Goal: Navigation & Orientation: Go to known website

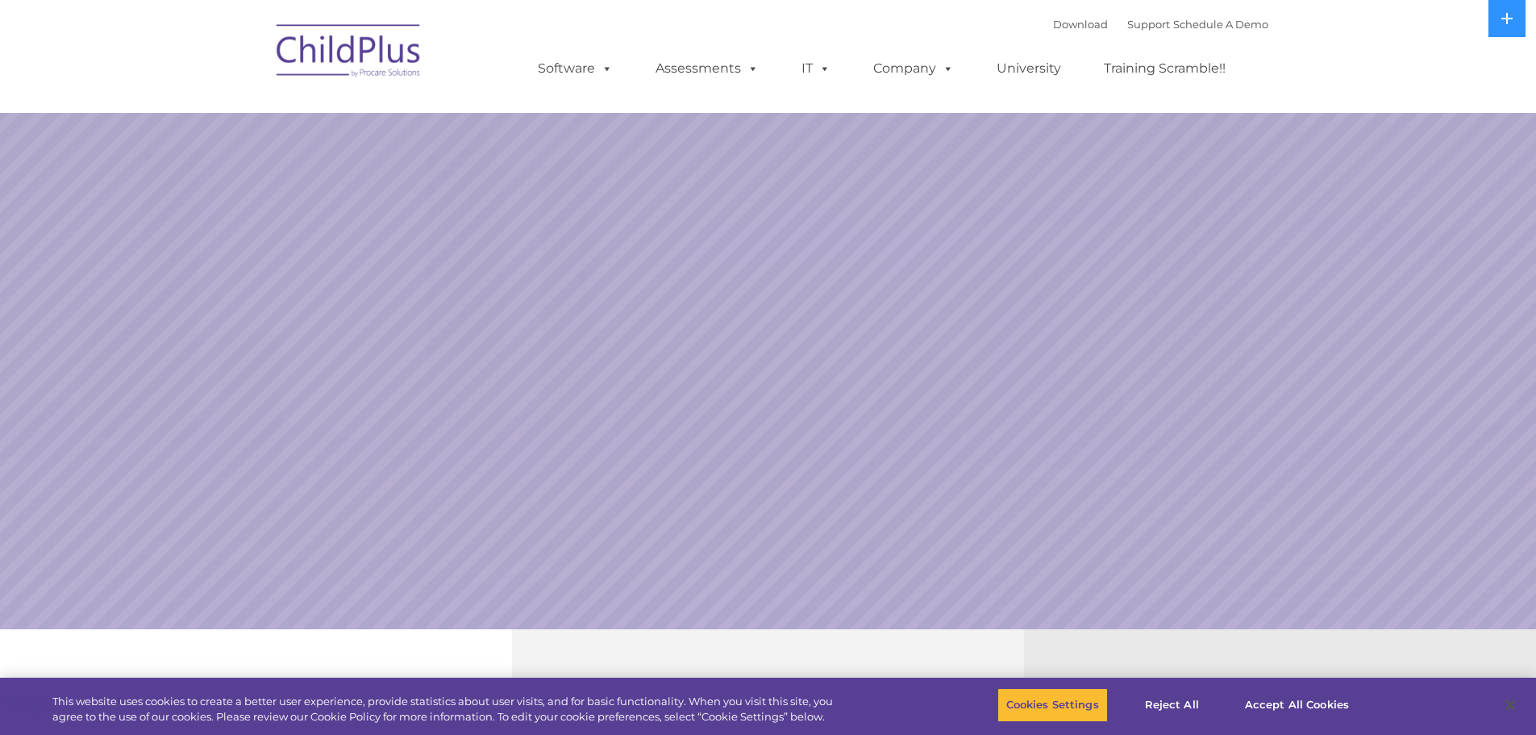
select select "MEDIUM"
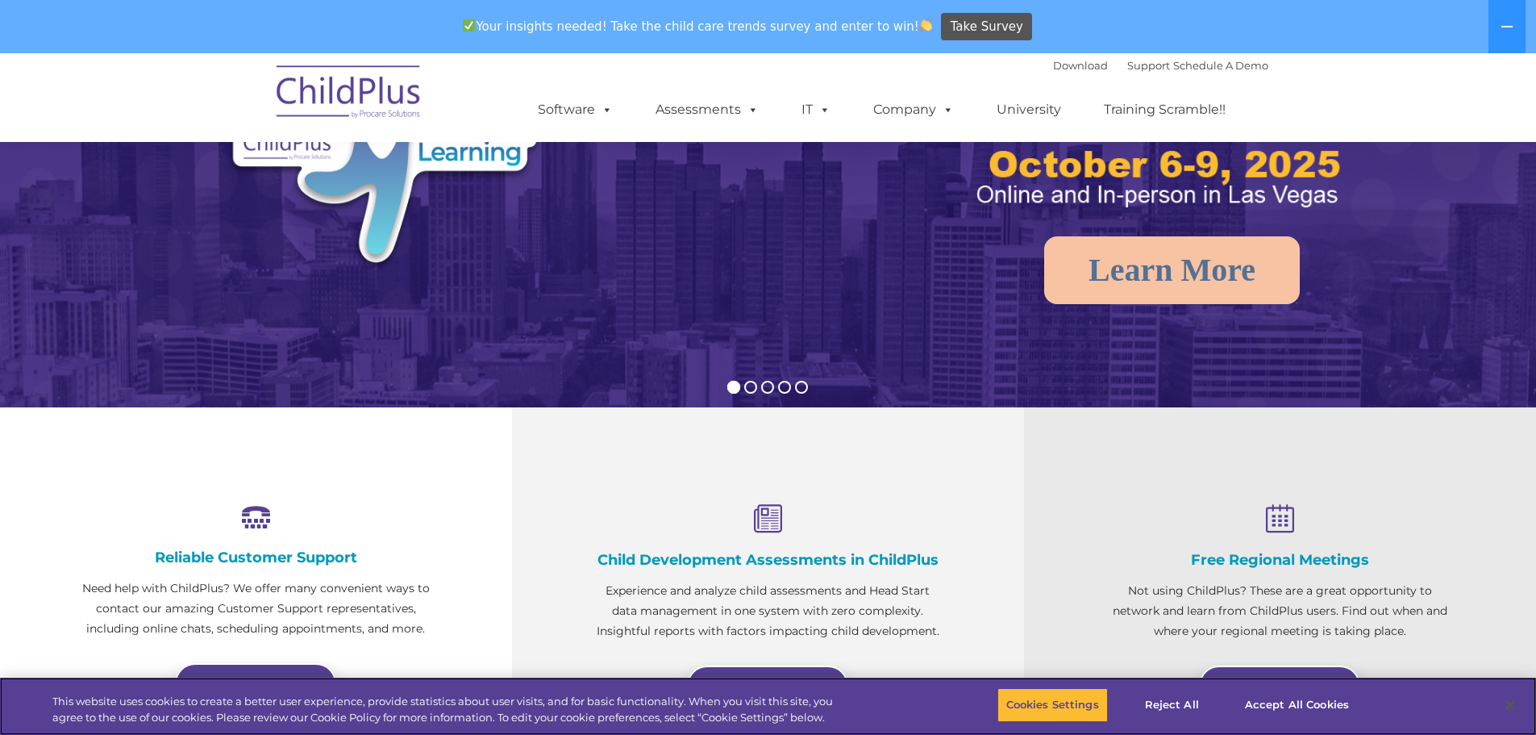
scroll to position [285, 0]
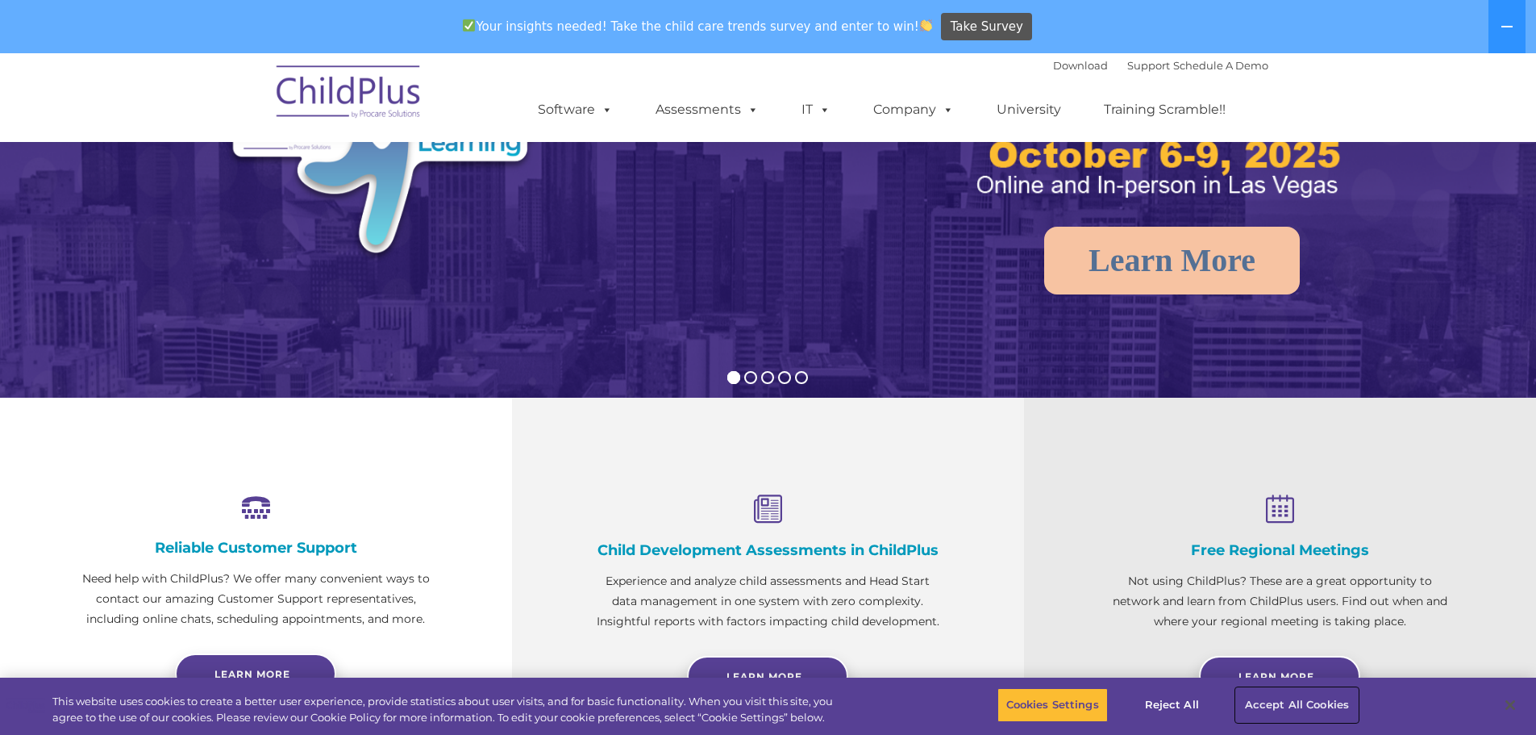
click at [1274, 702] on button "Accept All Cookies" at bounding box center [1297, 705] width 122 height 34
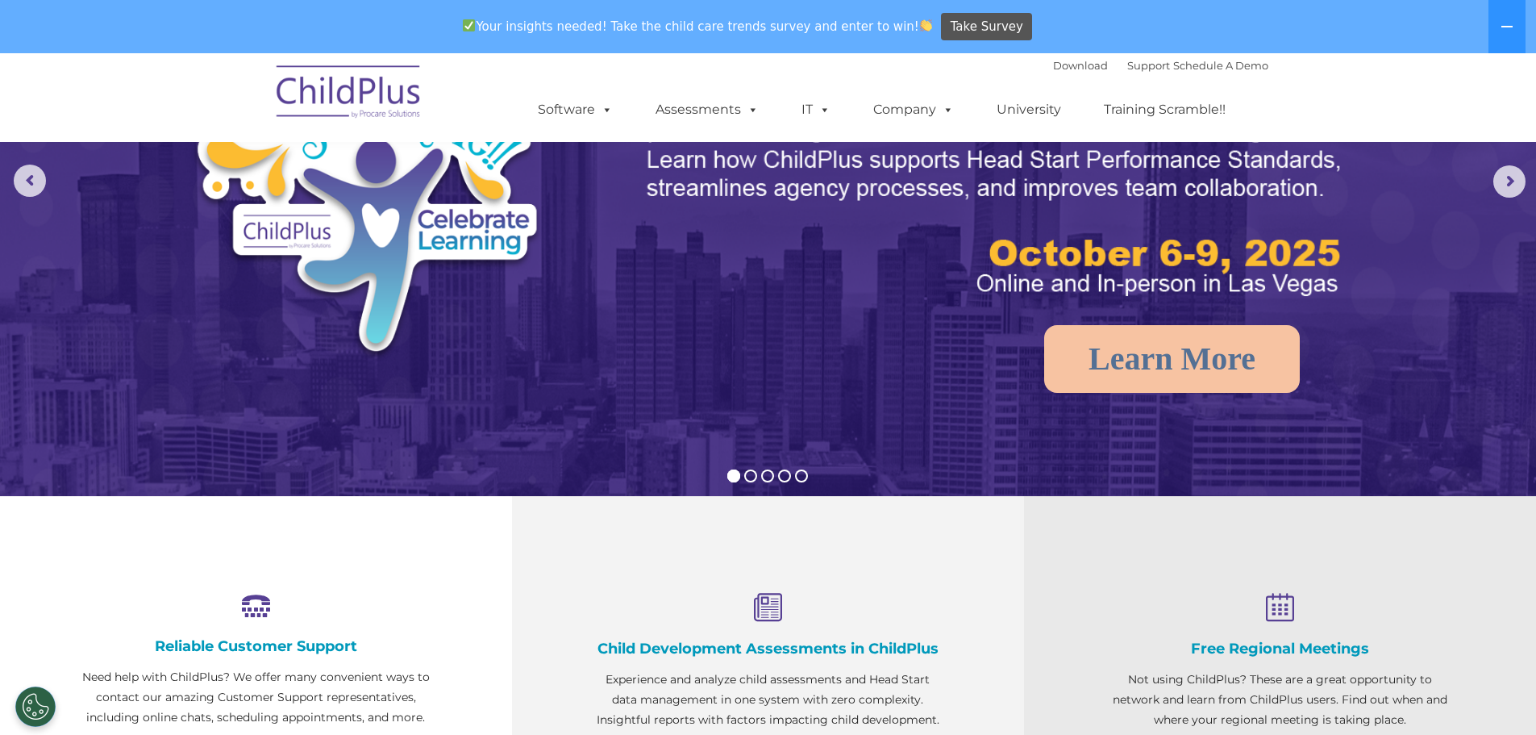
scroll to position [0, 0]
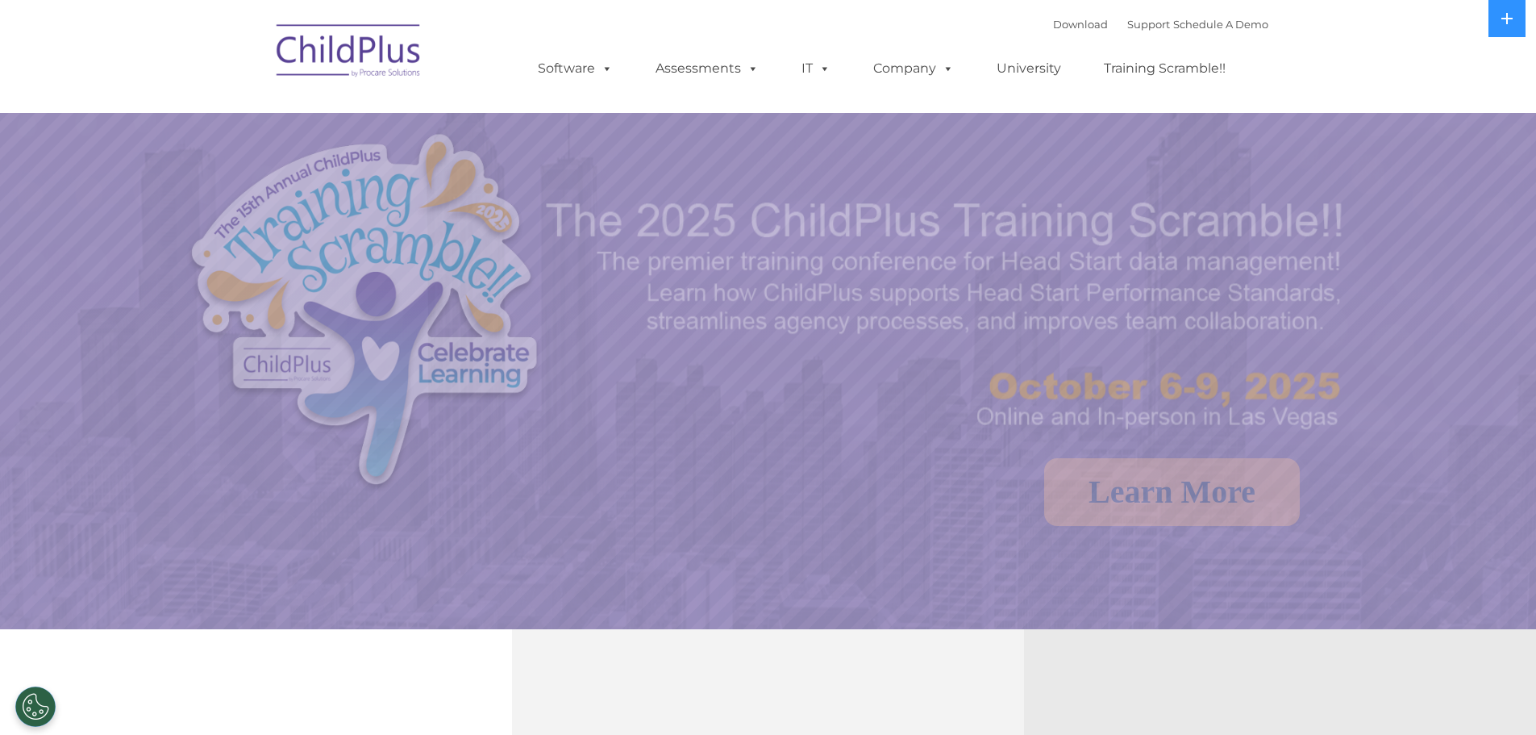
select select "MEDIUM"
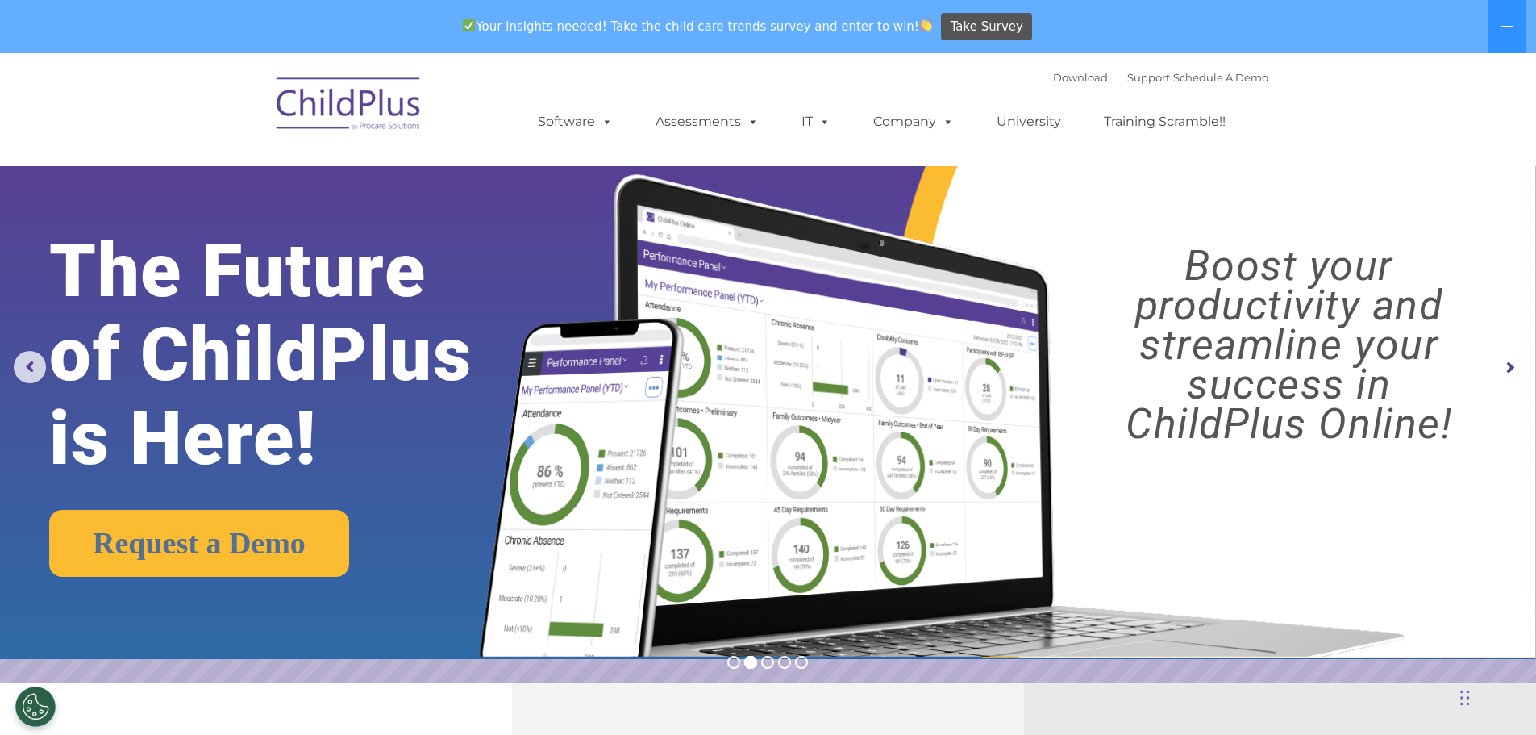
click at [1504, 381] on rs-arrow at bounding box center [1509, 368] width 32 height 32
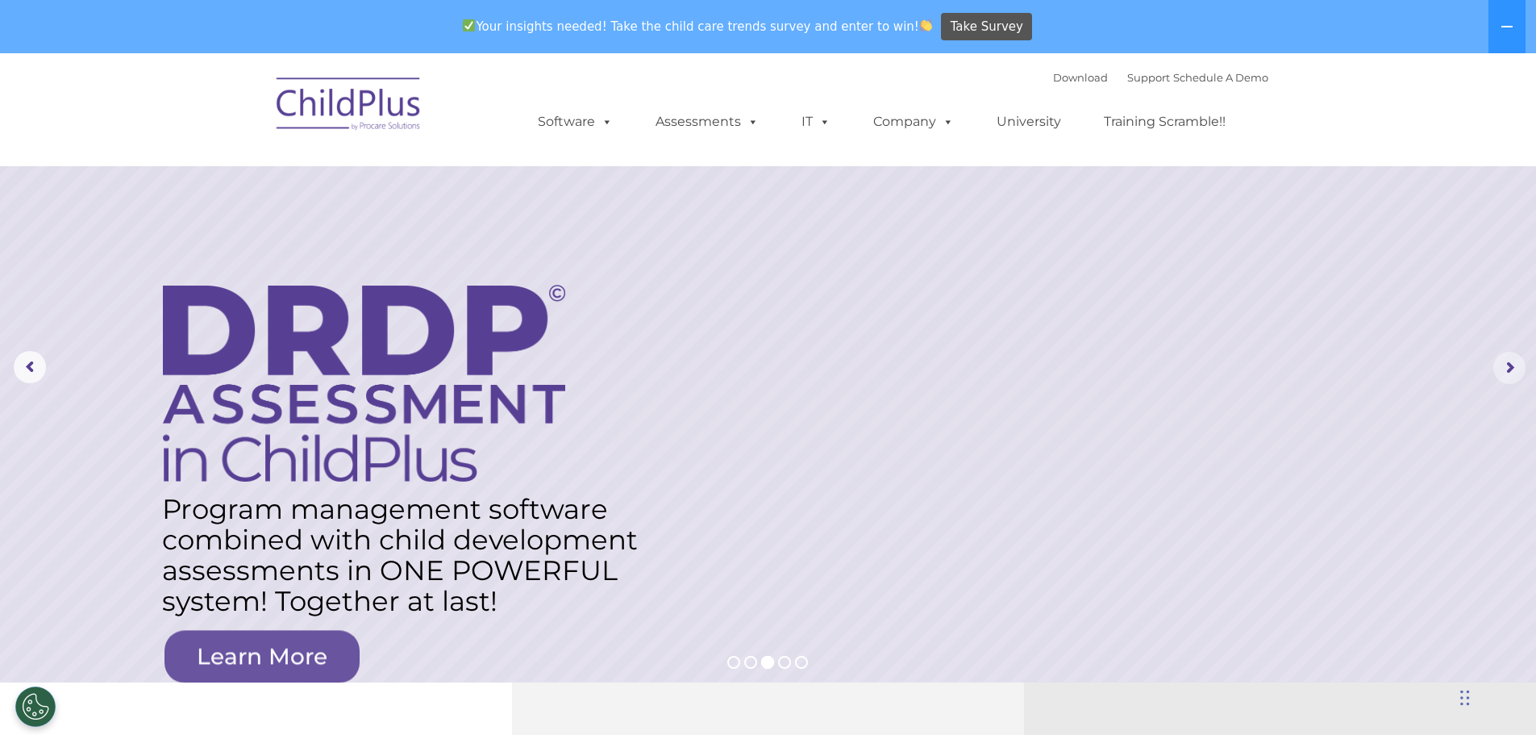
click at [1504, 381] on rs-arrow at bounding box center [1509, 368] width 32 height 32
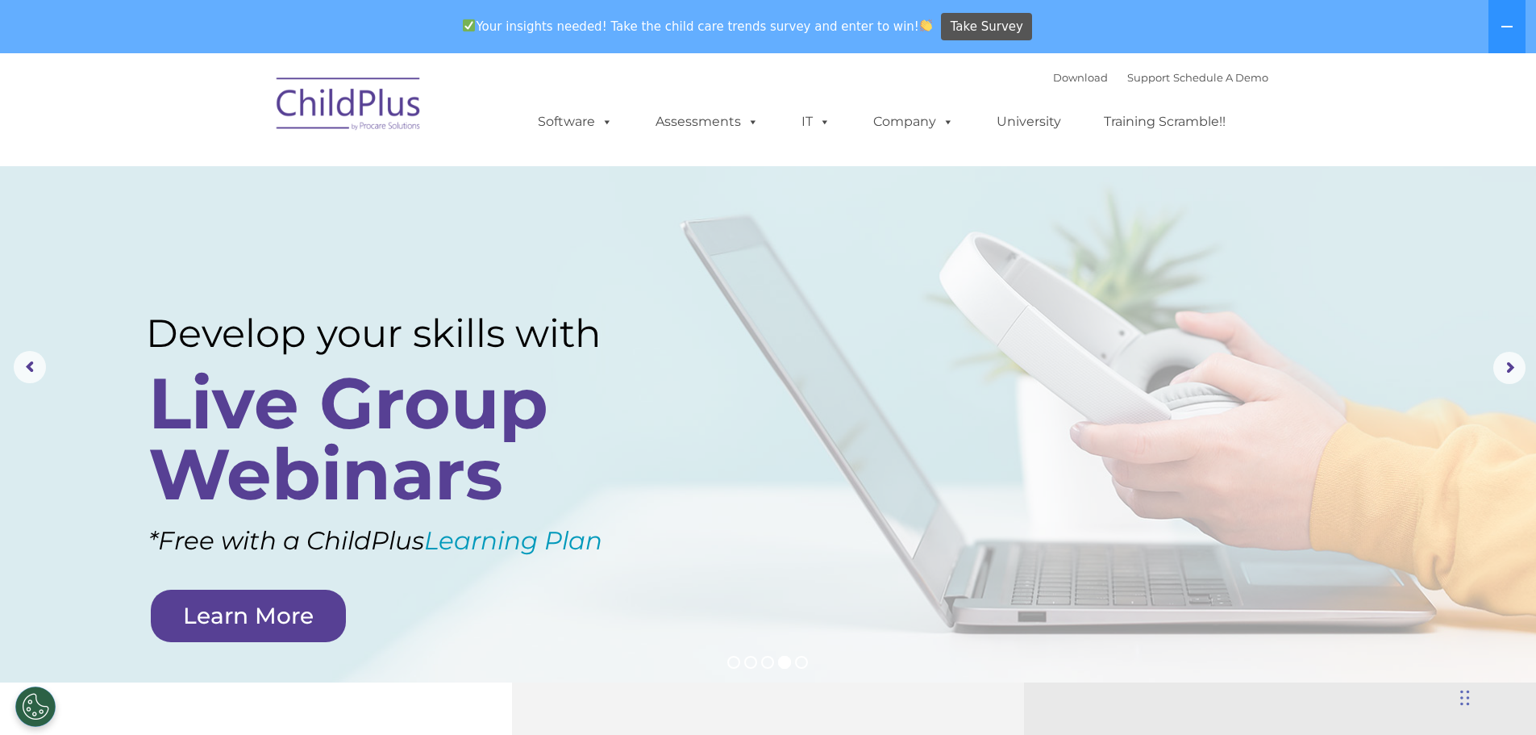
click at [357, 94] on img at bounding box center [348, 106] width 161 height 81
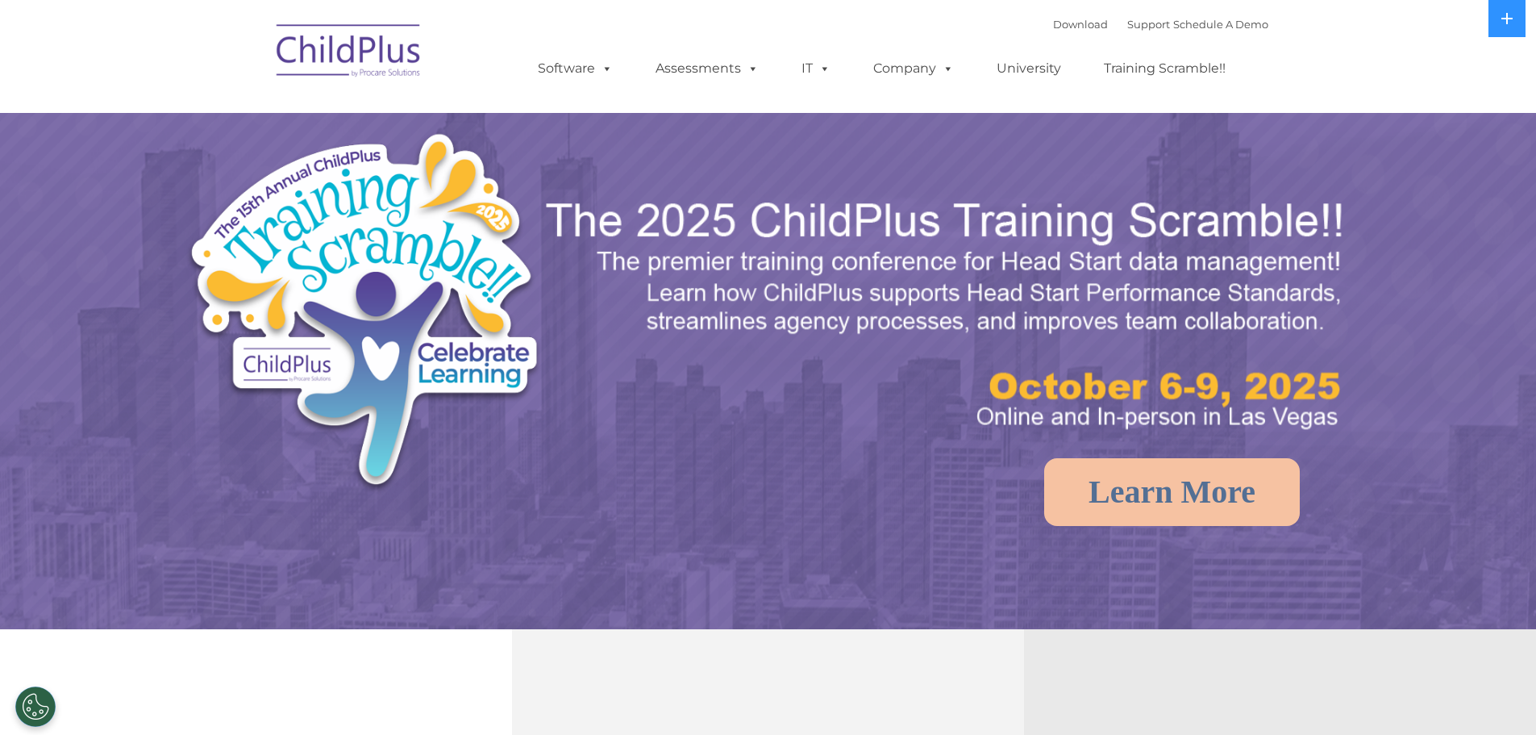
select select "MEDIUM"
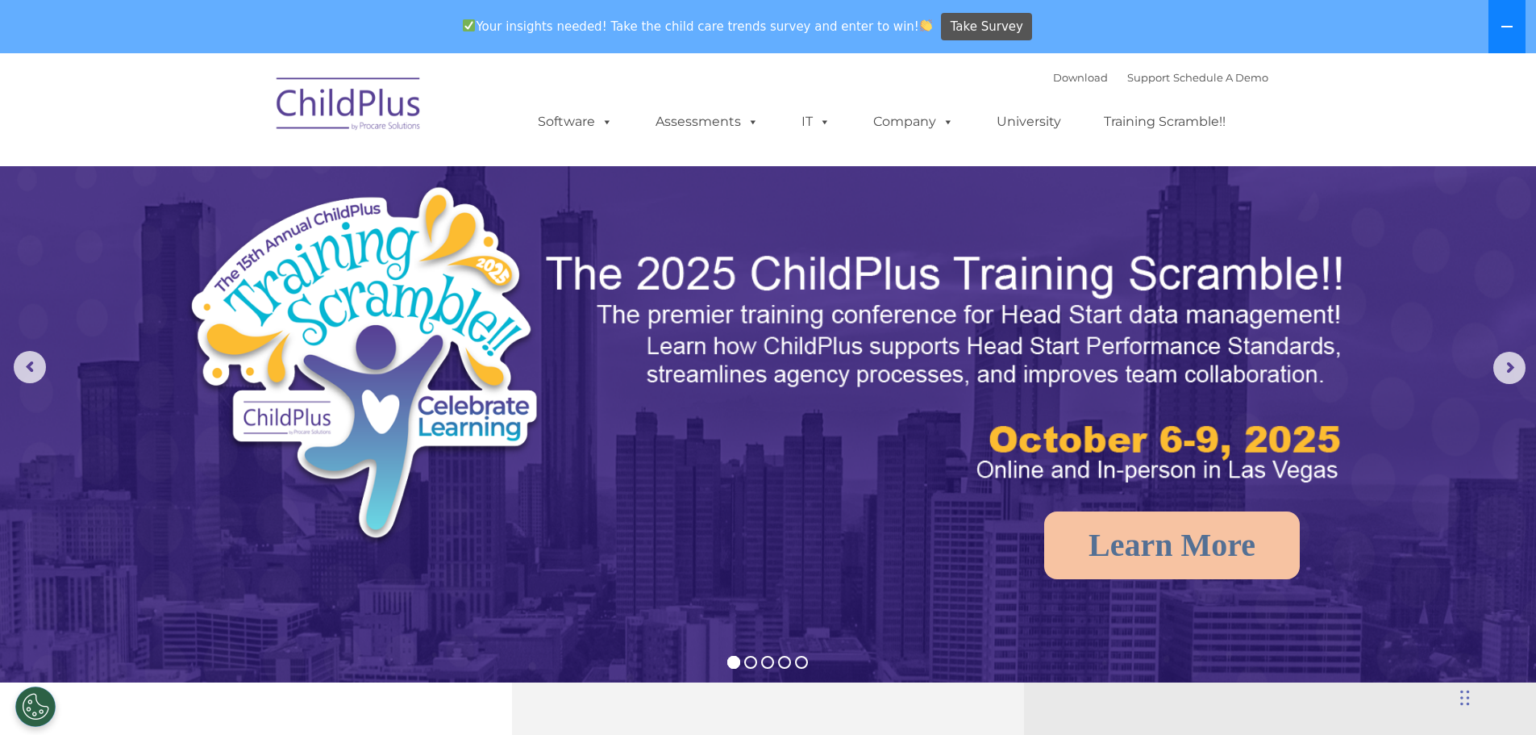
click at [1509, 27] on icon at bounding box center [1506, 27] width 11 height 2
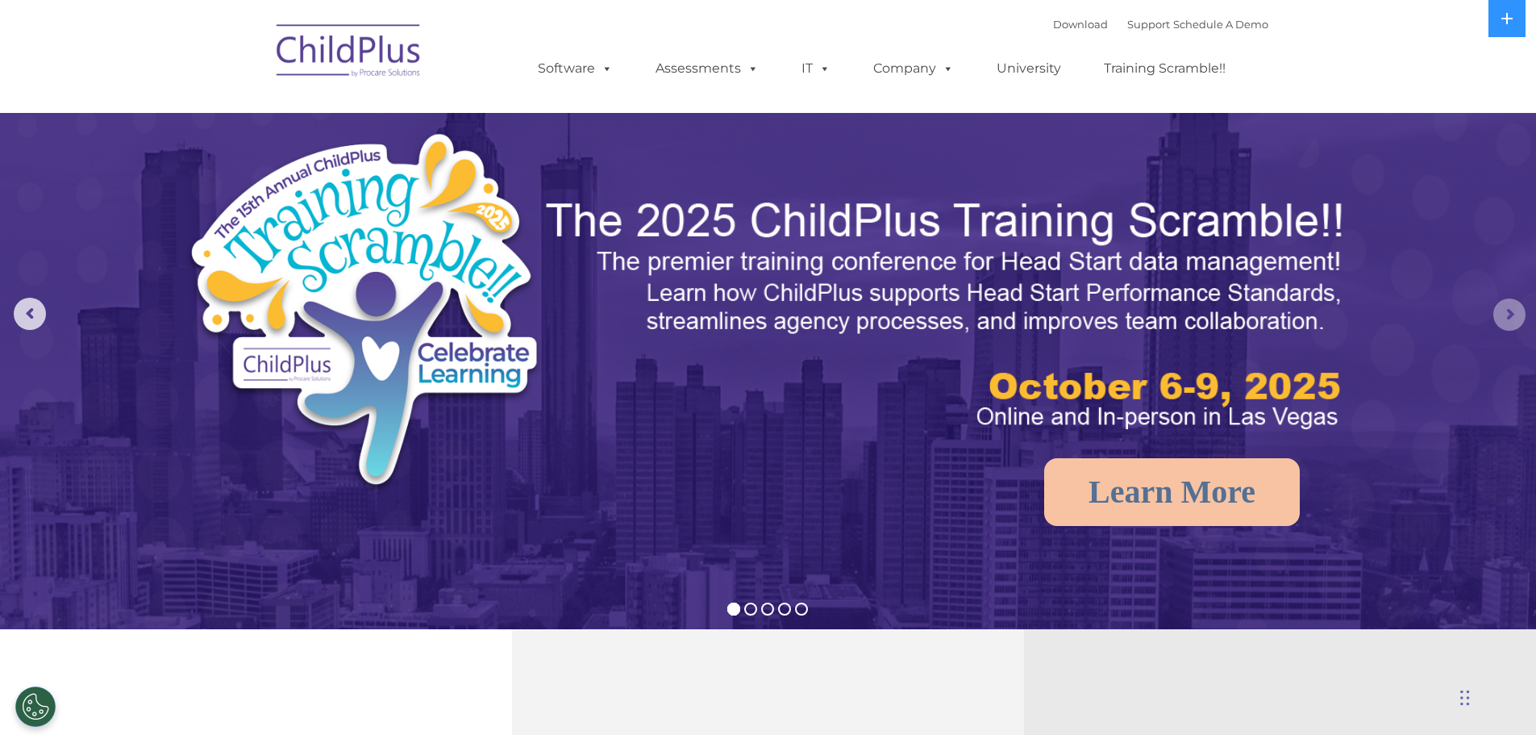
click at [1509, 302] on rs-arrow at bounding box center [1509, 314] width 32 height 32
